Goal: Task Accomplishment & Management: Use online tool/utility

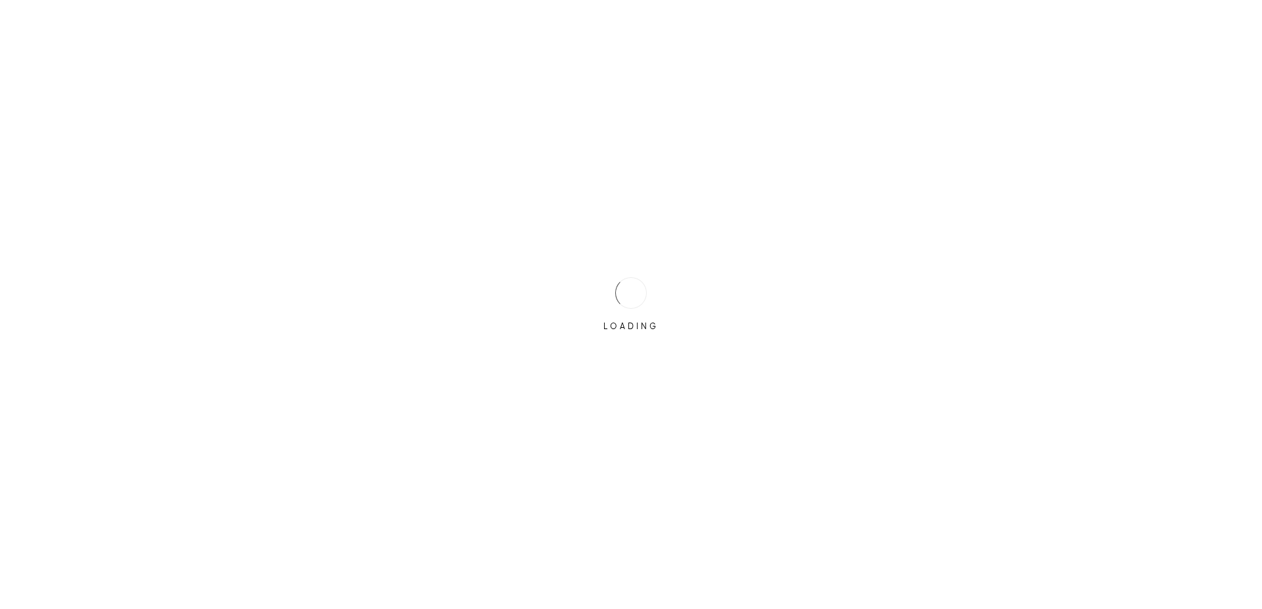
click at [634, 380] on div "LOADING" at bounding box center [631, 304] width 1262 height 609
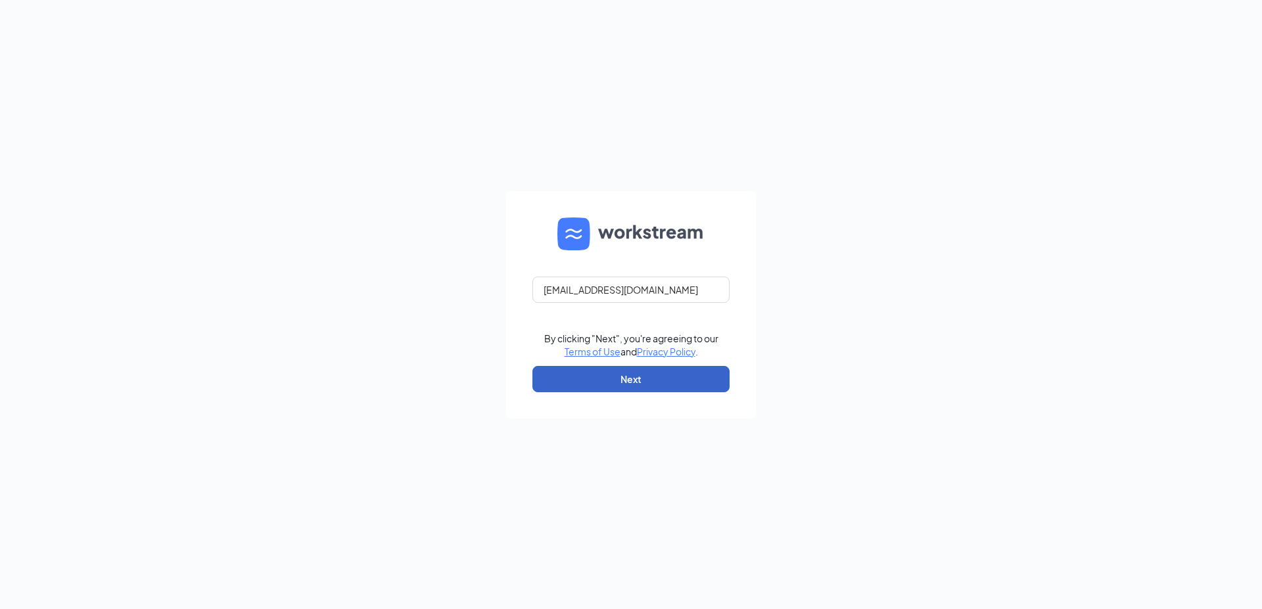
click at [626, 376] on button "Next" at bounding box center [630, 379] width 197 height 26
click at [628, 385] on button "Next" at bounding box center [630, 379] width 197 height 26
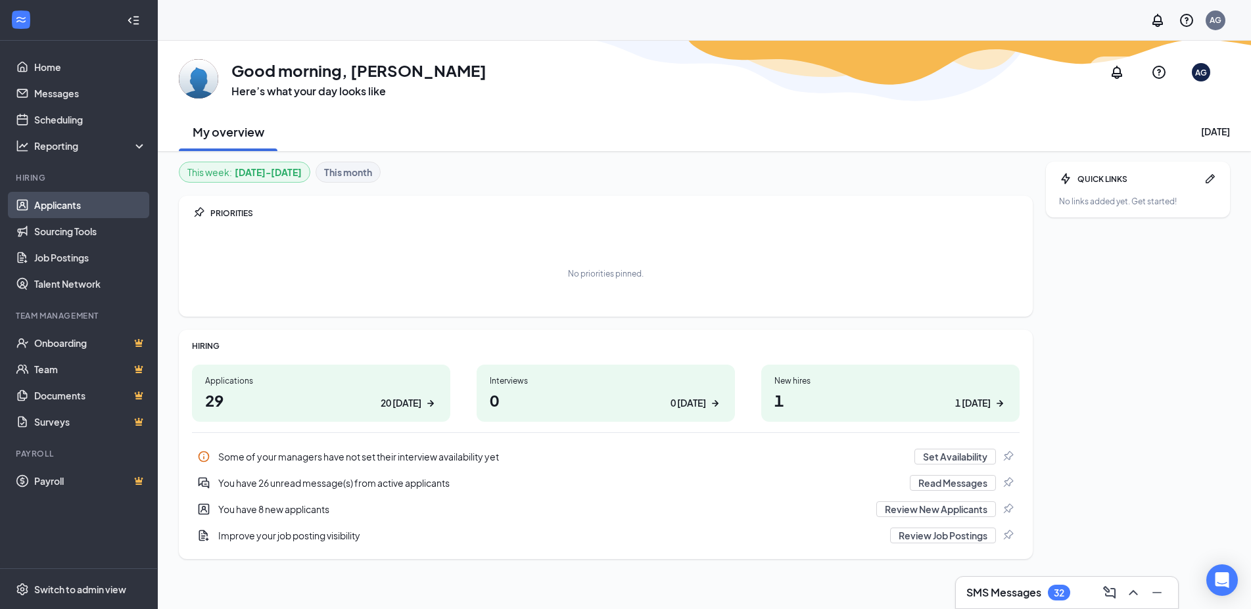
click at [59, 209] on link "Applicants" at bounding box center [90, 205] width 112 height 26
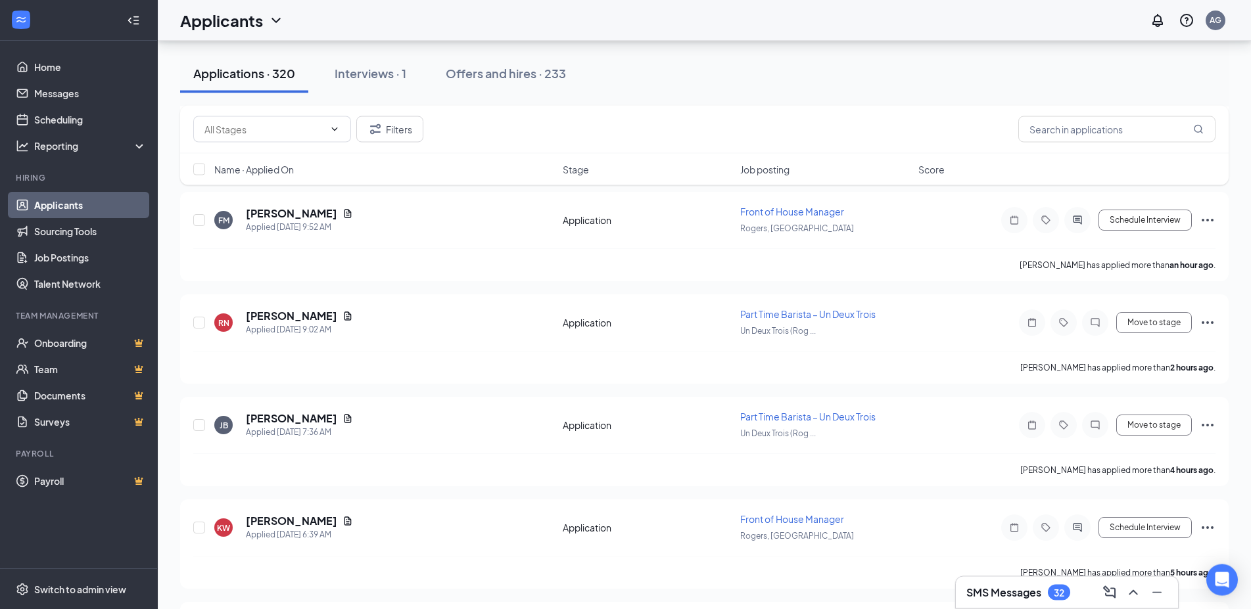
scroll to position [402, 0]
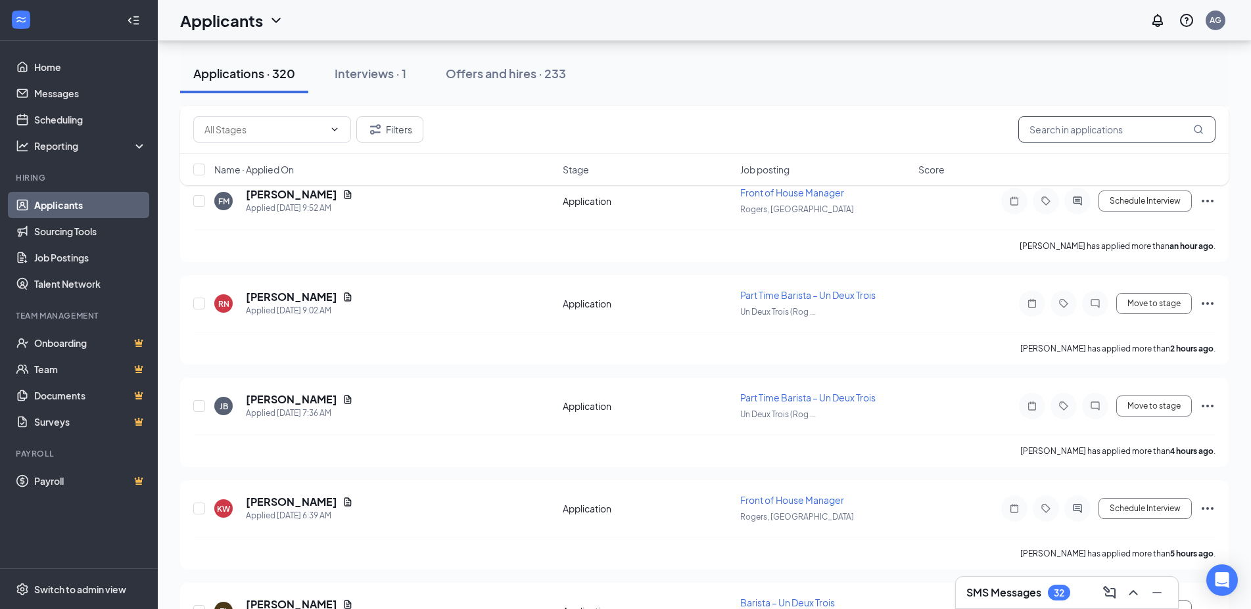
click at [1060, 131] on input "text" at bounding box center [1116, 129] width 197 height 26
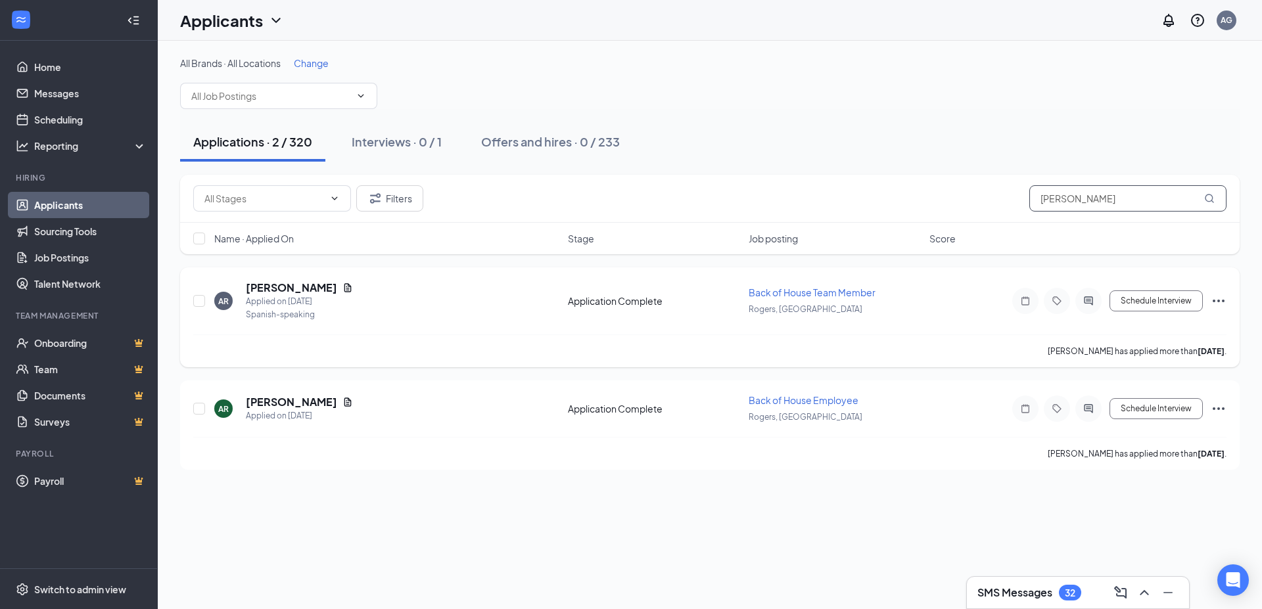
type input "rivera"
click at [1224, 301] on icon "Ellipses" at bounding box center [1219, 301] width 12 height 3
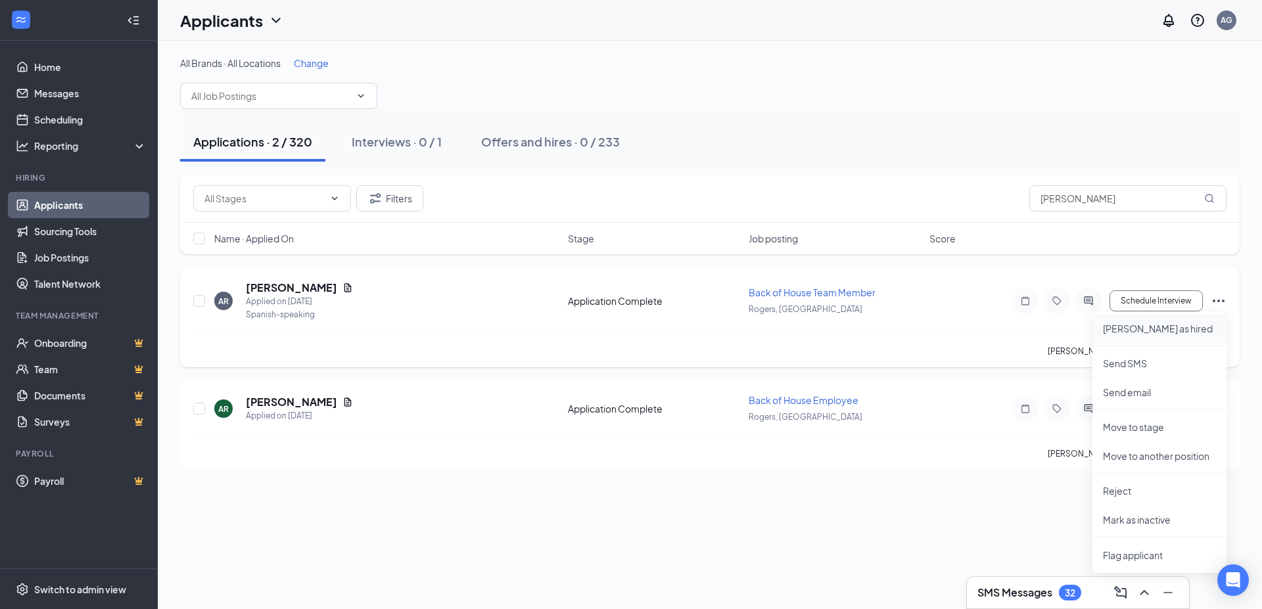
click at [1131, 330] on p "Mark as hired" at bounding box center [1159, 328] width 113 height 13
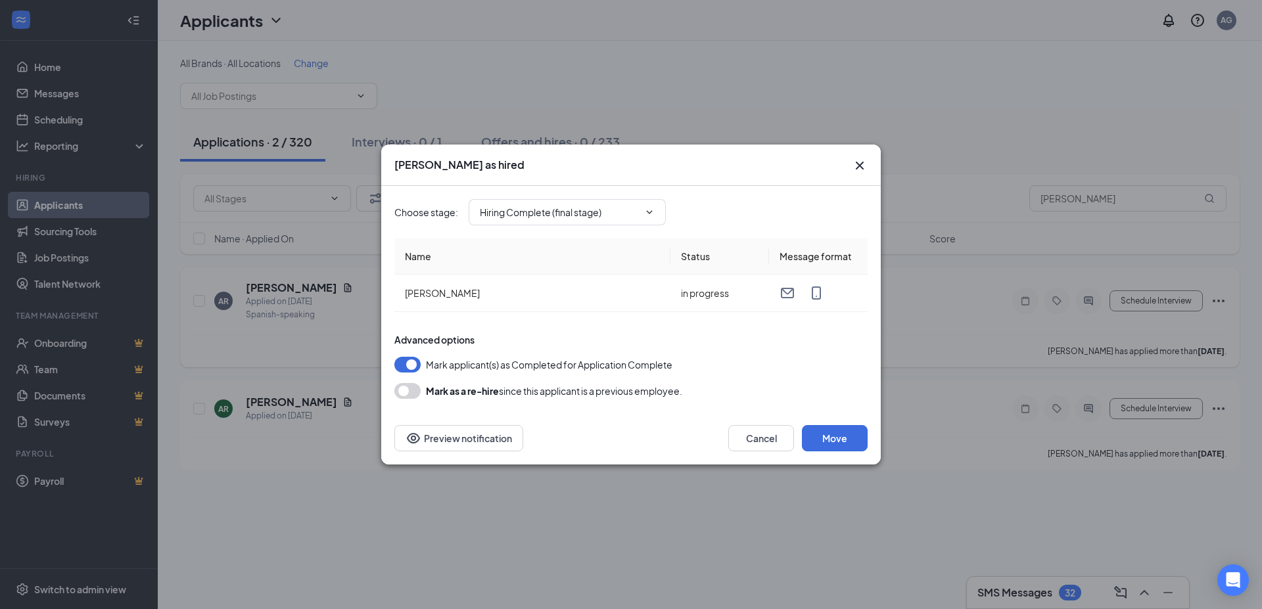
type input "Hiring Complete (final stage)"
click at [846, 439] on button "Move" at bounding box center [835, 438] width 66 height 26
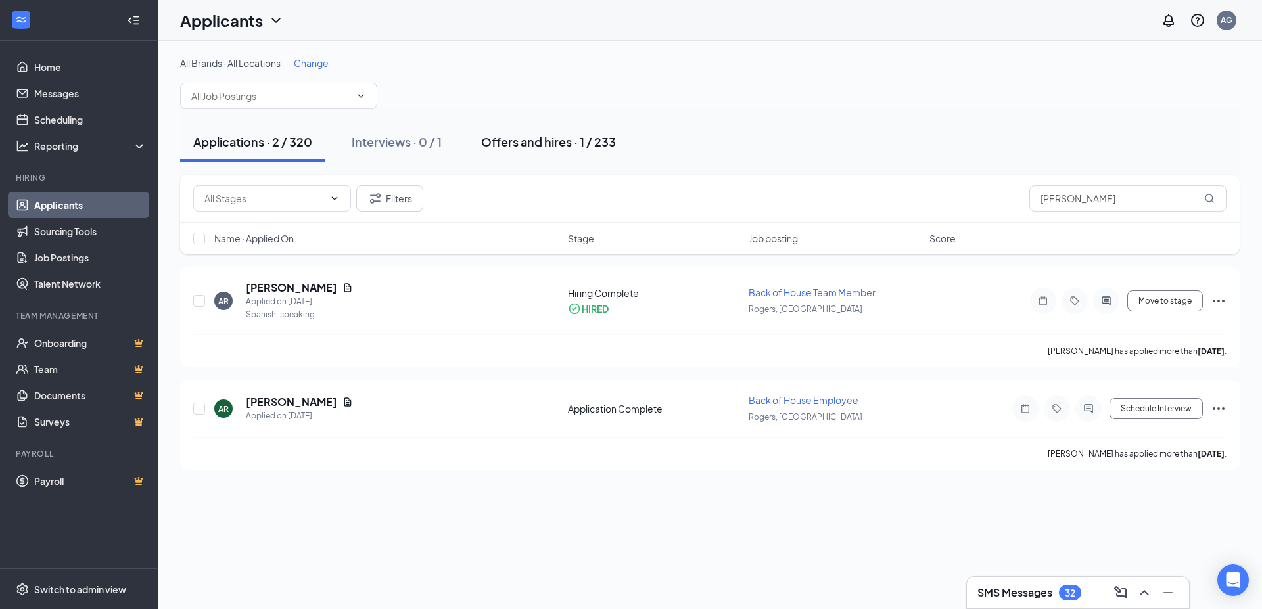
click at [546, 144] on div "Offers and hires · 1 / 233" at bounding box center [548, 141] width 135 height 16
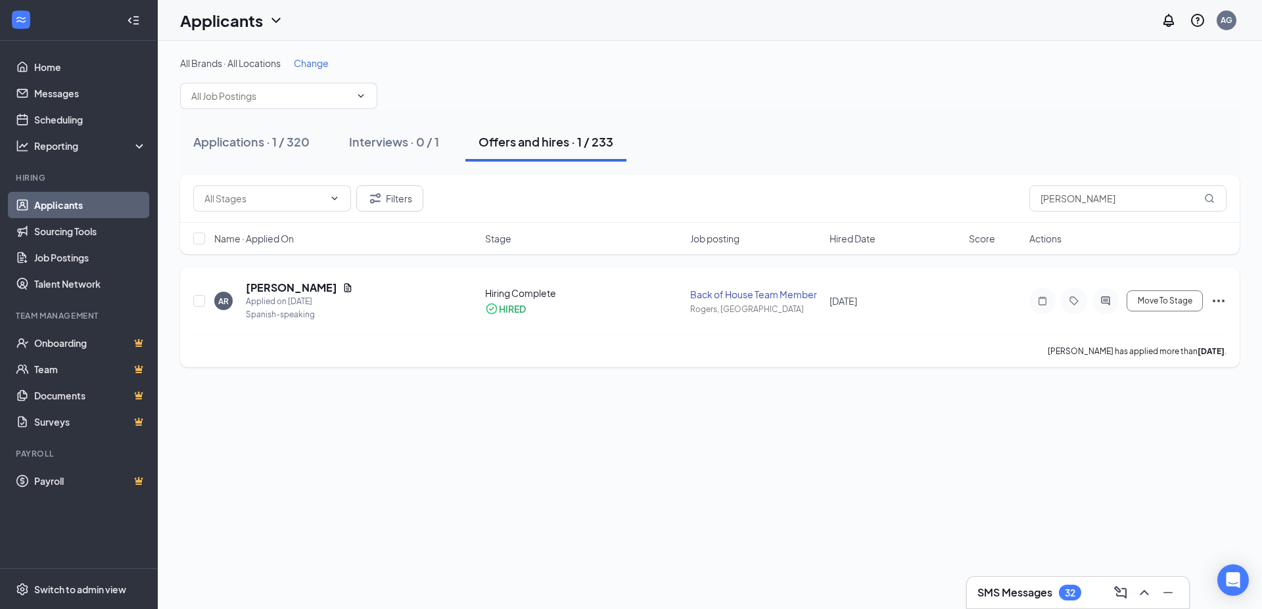
click at [1217, 302] on icon "Ellipses" at bounding box center [1219, 301] width 16 height 16
click at [1154, 526] on p "Send to paylocity" at bounding box center [1159, 532] width 113 height 13
